Goal: Find specific page/section: Find specific page/section

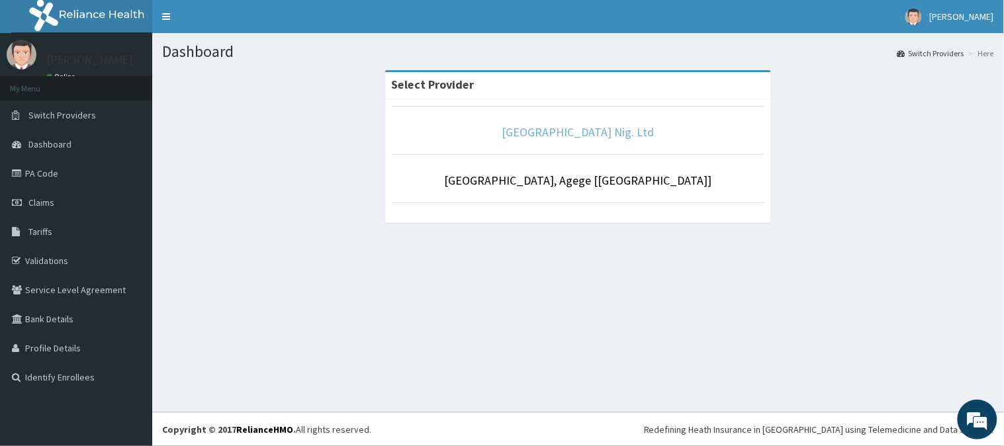
click at [538, 138] on link "[GEOGRAPHIC_DATA] Nig. Ltd" at bounding box center [578, 131] width 152 height 15
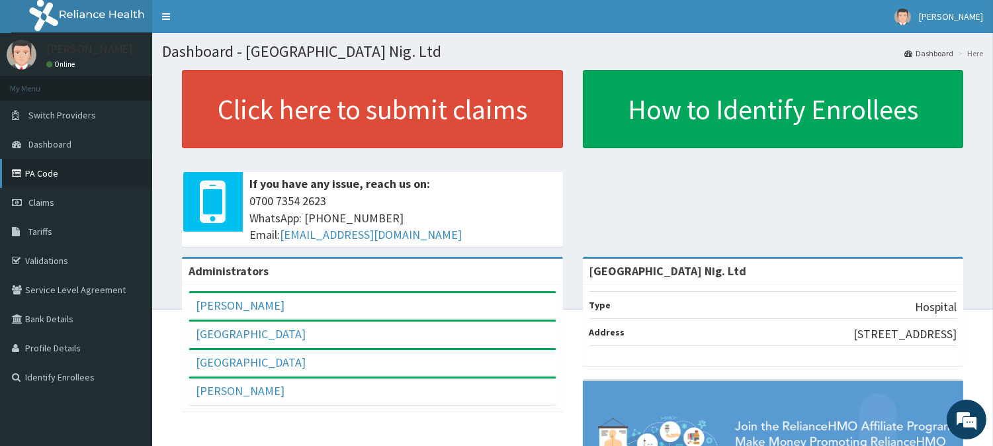
click at [46, 177] on link "PA Code" at bounding box center [76, 173] width 152 height 29
